Goal: Information Seeking & Learning: Learn about a topic

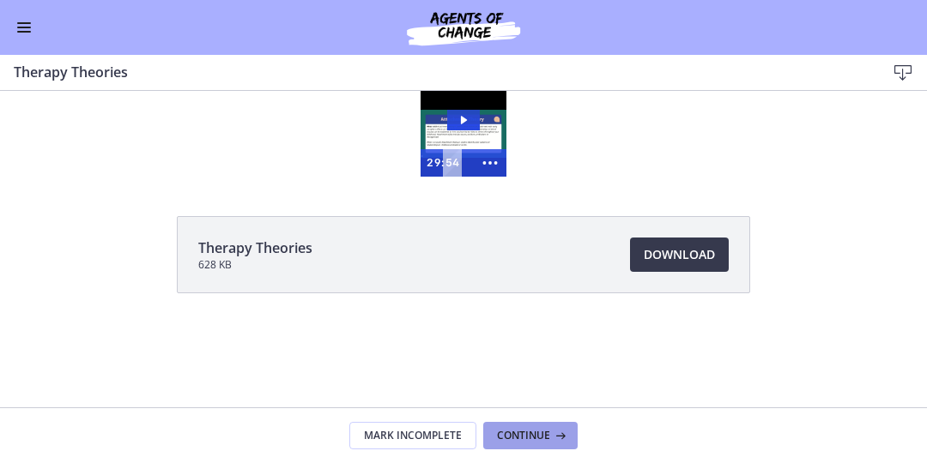
click at [526, 435] on span "Continue" at bounding box center [523, 436] width 53 height 14
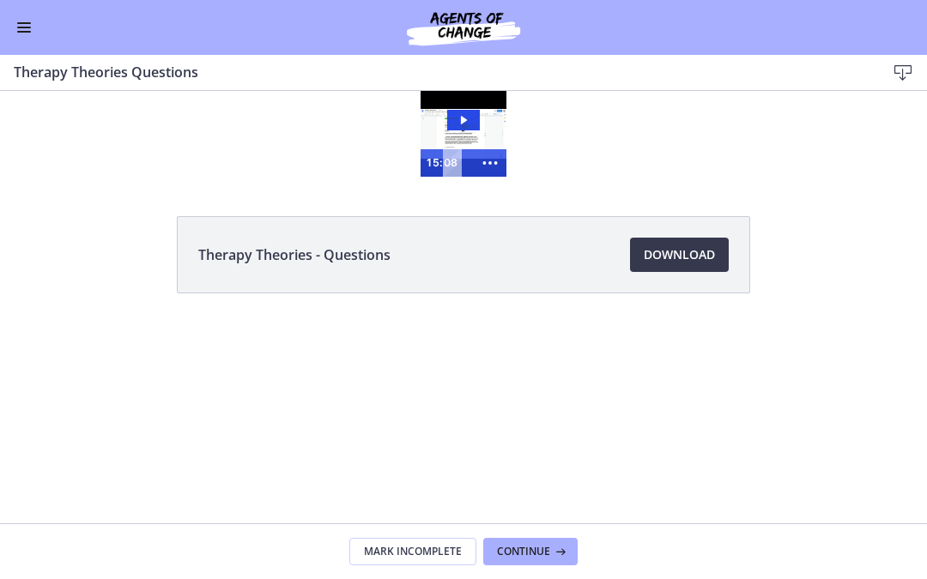
click at [468, 125] on icon "Play Video: cbe5kl9t4o1cl02sigig.mp4" at bounding box center [463, 120] width 33 height 21
click at [689, 247] on span "Download Opens in a new window" at bounding box center [679, 255] width 71 height 21
click at [519, 463] on span "Continue" at bounding box center [523, 552] width 53 height 14
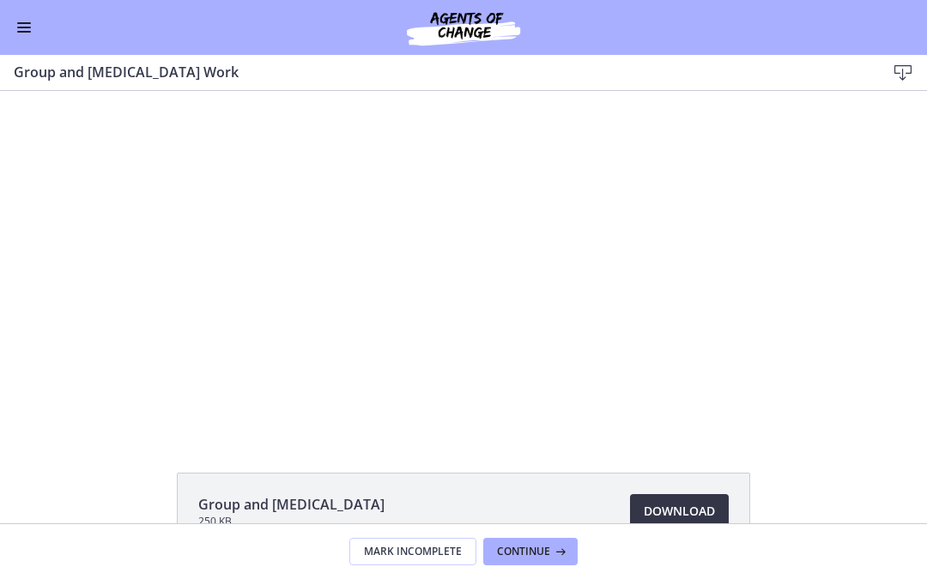
click at [682, 463] on span "Download Opens in a new window" at bounding box center [679, 511] width 71 height 21
